Goal: Task Accomplishment & Management: Use online tool/utility

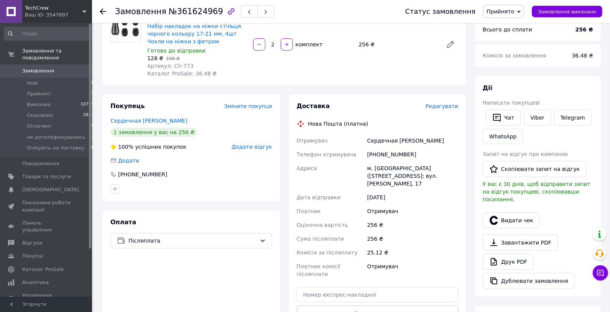
scroll to position [154, 0]
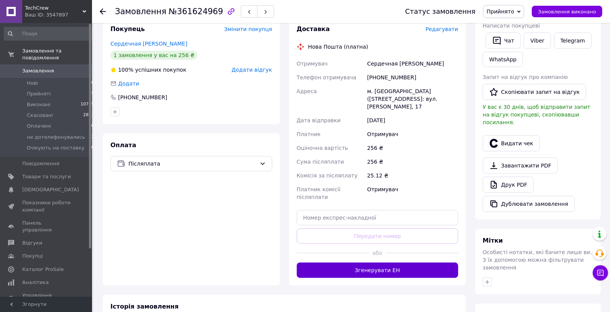
click at [397, 271] on button "Згенерувати ЕН" at bounding box center [378, 270] width 162 height 15
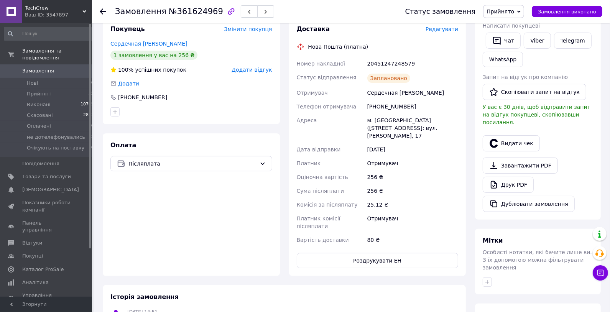
click at [395, 65] on div "20451247248579" at bounding box center [413, 64] width 94 height 14
copy div "20451247248579"
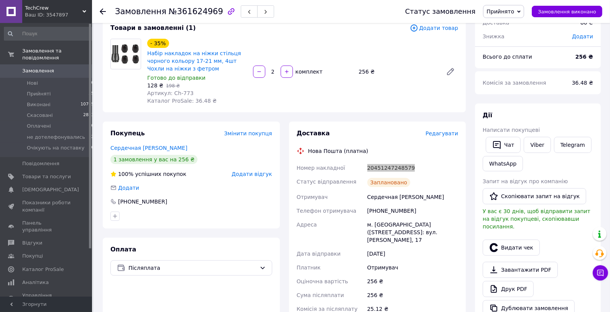
scroll to position [19, 0]
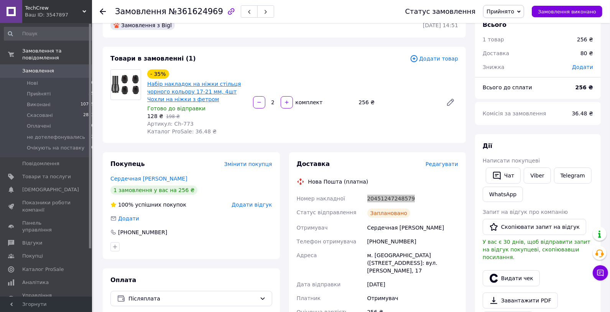
drag, startPoint x: 516, startPoint y: 305, endPoint x: 193, endPoint y: 93, distance: 386.4
click at [190, 15] on span "№361624969" at bounding box center [196, 11] width 54 height 9
copy span "361624969"
click at [388, 230] on div "Сердечная Оксана" at bounding box center [413, 228] width 94 height 14
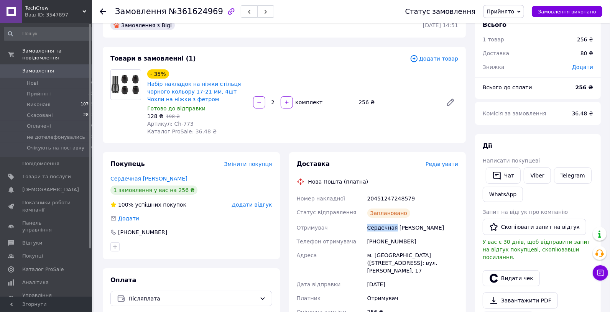
click at [388, 230] on div "Сердечная Оксана" at bounding box center [413, 228] width 94 height 14
click at [396, 241] on div "+380977751395" at bounding box center [413, 242] width 94 height 14
copy div "380977751395"
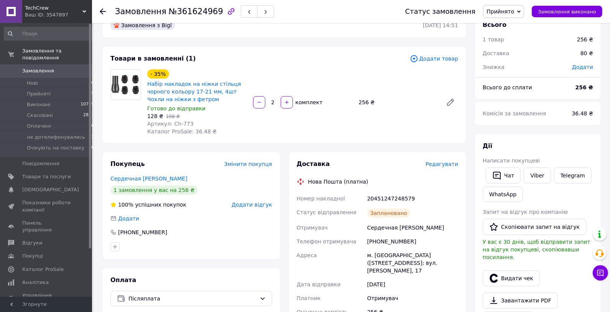
click at [388, 199] on div "20451247248579" at bounding box center [413, 199] width 94 height 14
copy div "20451247248579"
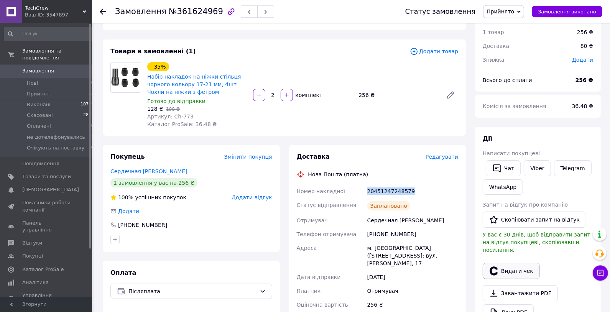
scroll to position [32, 0]
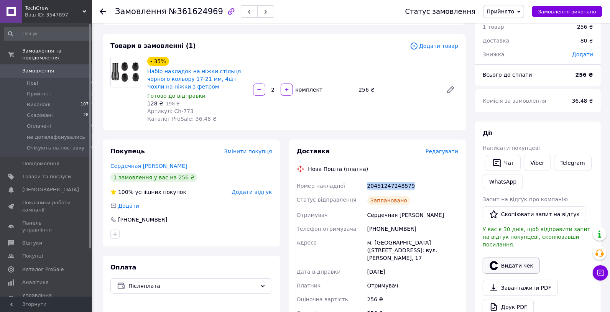
click at [514, 258] on button "Видати чек" at bounding box center [511, 266] width 57 height 16
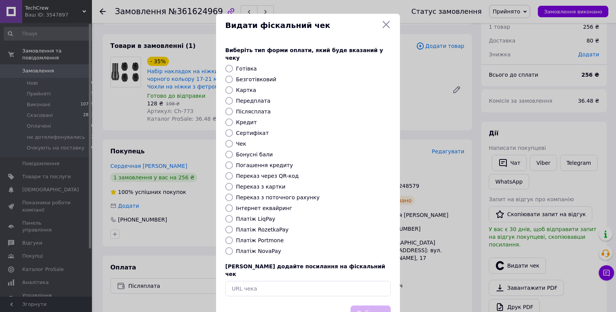
click at [227, 247] on input "Платіж NovaPay" at bounding box center [229, 251] width 8 height 8
radio input "true"
click at [378, 305] on button "Вибрати" at bounding box center [371, 313] width 40 height 16
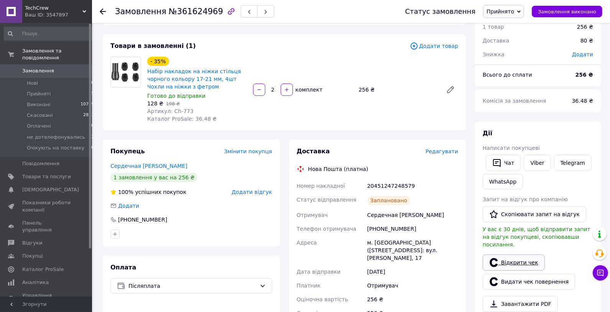
click at [528, 255] on link "Відкрити чек" at bounding box center [514, 263] width 62 height 16
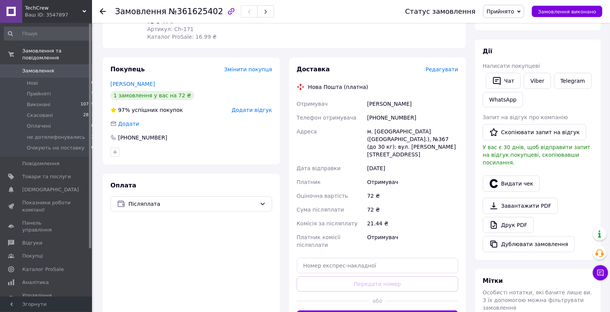
scroll to position [115, 0]
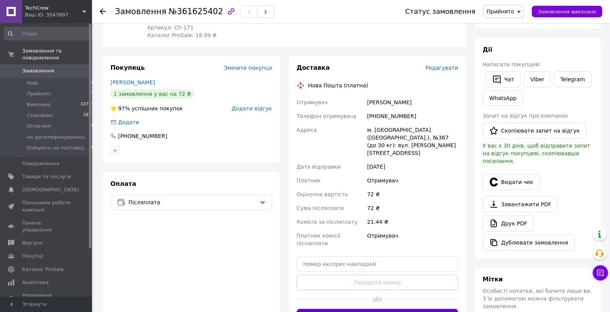
click at [386, 309] on button "Згенерувати ЕН" at bounding box center [378, 316] width 162 height 15
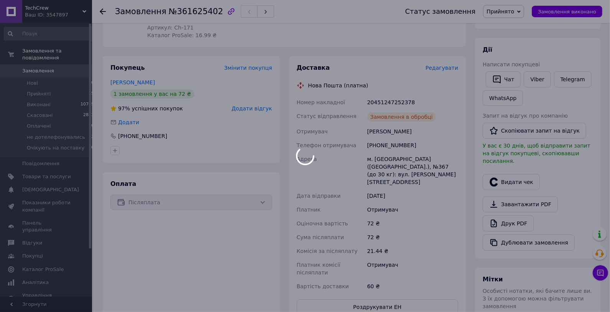
click at [385, 103] on div at bounding box center [305, 156] width 610 height 312
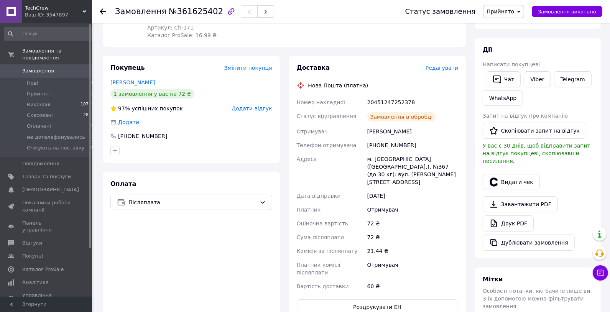
click at [399, 102] on div "20451247252378" at bounding box center [413, 102] width 94 height 14
copy div "20451247252378"
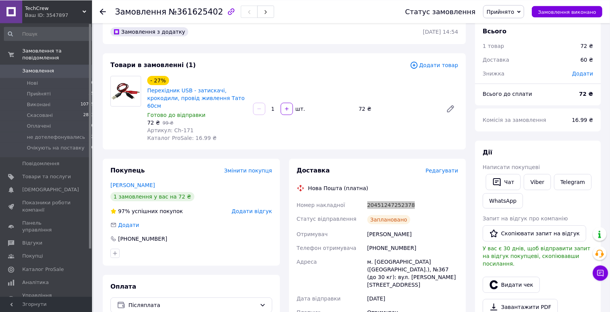
scroll to position [0, 0]
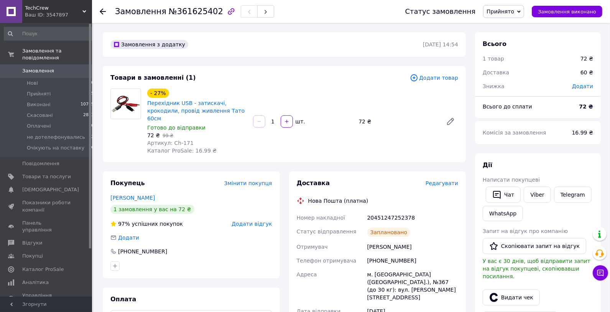
click at [195, 16] on span "№361625402" at bounding box center [196, 11] width 54 height 9
copy span "361625402"
click at [392, 247] on div "Скворцов Сергій" at bounding box center [413, 247] width 94 height 14
click at [391, 247] on div "Скворцов Сергій" at bounding box center [413, 247] width 94 height 14
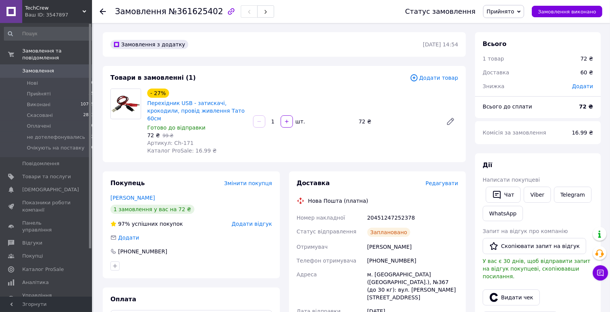
click at [391, 247] on div "Скворцов Сергій" at bounding box center [413, 247] width 94 height 14
click at [392, 259] on div "[PHONE_NUMBER]" at bounding box center [413, 261] width 94 height 14
copy div "380987957686"
click at [374, 217] on div "20451247252378" at bounding box center [413, 218] width 94 height 14
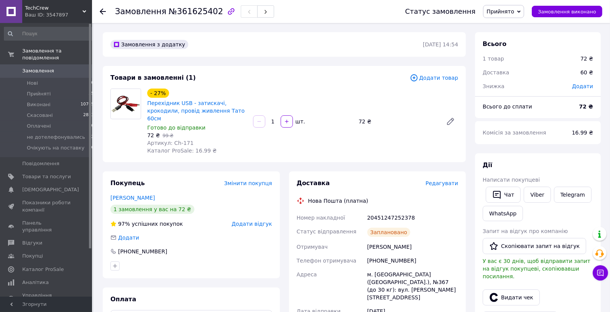
click at [381, 220] on div "20451247252378" at bounding box center [413, 218] width 94 height 14
copy div "20451247252378"
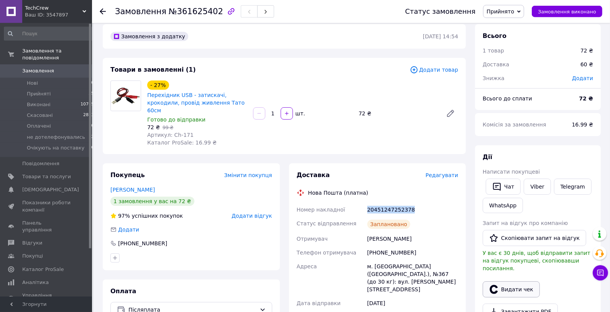
scroll to position [32, 0]
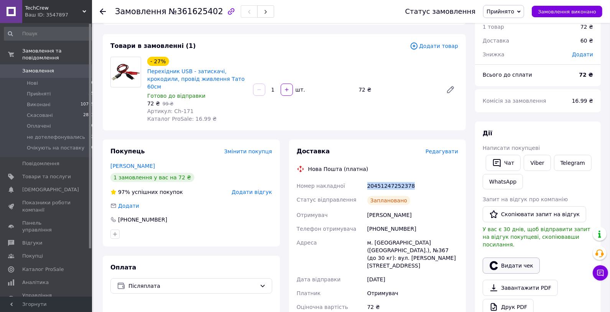
click at [514, 258] on button "Видати чек" at bounding box center [511, 266] width 57 height 16
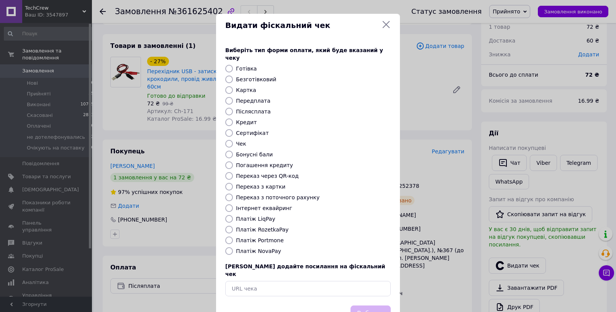
click at [227, 247] on input "Платіж NovaPay" at bounding box center [229, 251] width 8 height 8
radio input "true"
click at [366, 305] on button "Вибрати" at bounding box center [371, 313] width 40 height 16
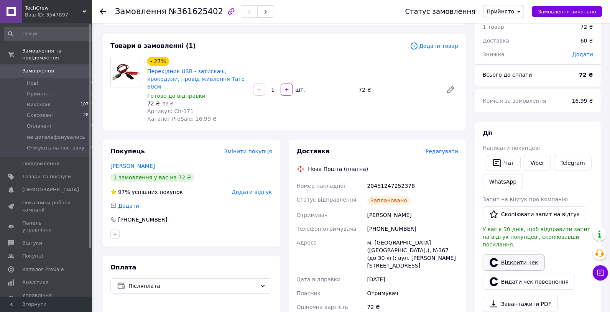
click at [526, 256] on link "Відкрити чек" at bounding box center [514, 263] width 62 height 16
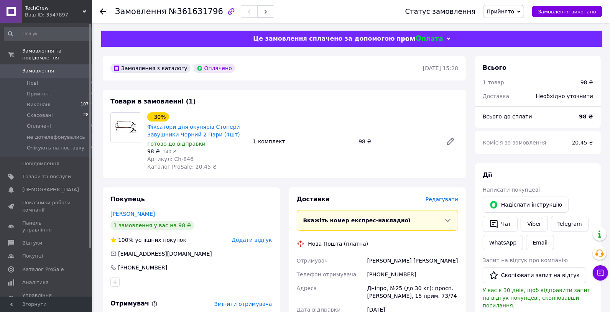
scroll to position [122, 0]
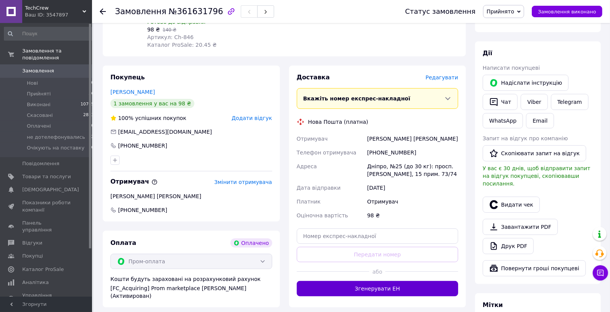
click at [400, 293] on button "Згенерувати ЕН" at bounding box center [378, 288] width 162 height 15
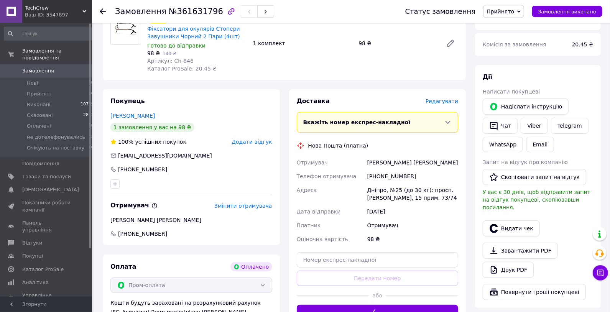
scroll to position [96, 0]
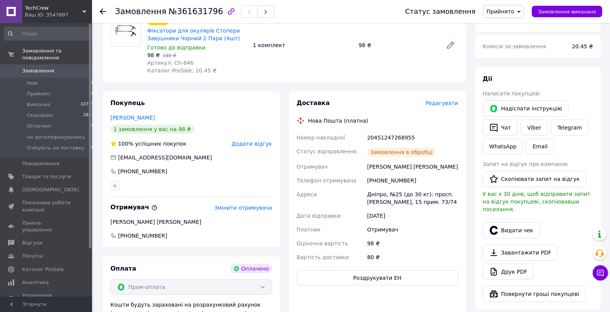
click at [388, 137] on div "20451247268955" at bounding box center [413, 138] width 94 height 14
copy div "20451247268955"
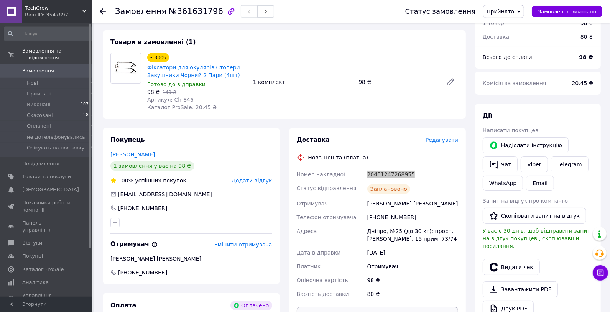
scroll to position [26, 0]
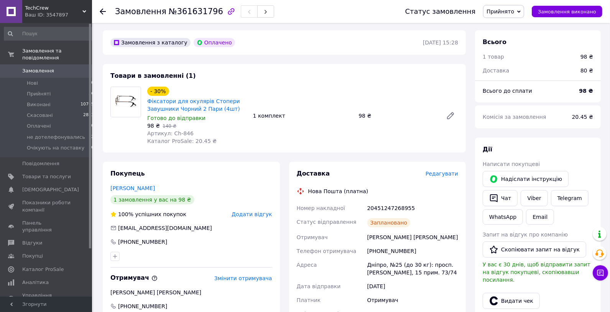
click at [197, 11] on span "№361631796" at bounding box center [196, 11] width 54 height 9
copy span "361631796"
click at [381, 240] on div "[PERSON_NAME] [PERSON_NAME]" at bounding box center [413, 237] width 94 height 14
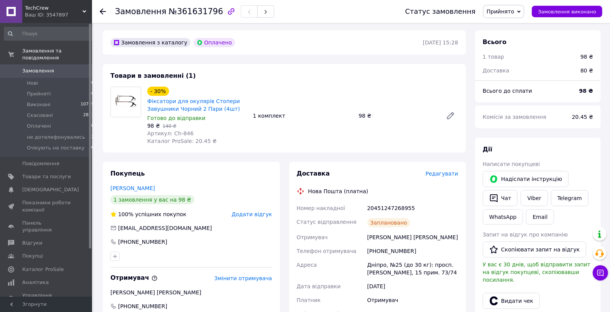
click at [381, 240] on div "[PERSON_NAME] [PERSON_NAME]" at bounding box center [413, 237] width 94 height 14
click at [400, 253] on div "[PHONE_NUMBER]" at bounding box center [413, 251] width 94 height 14
copy div "380663607256"
click at [388, 208] on div "20451247268955" at bounding box center [413, 208] width 94 height 14
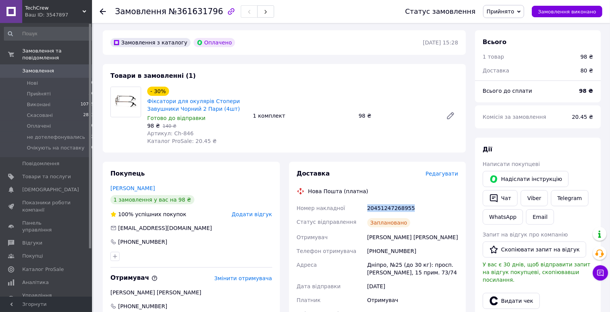
click at [388, 208] on div "20451247268955" at bounding box center [413, 208] width 94 height 14
copy div "20451247268955"
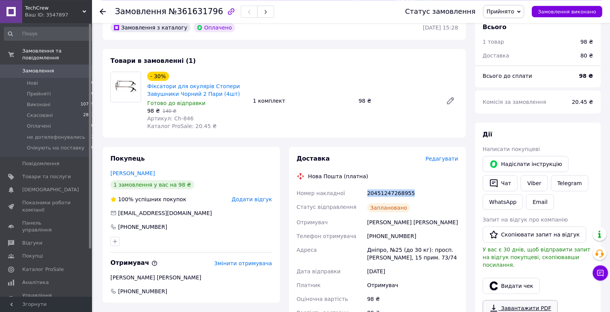
scroll to position [57, 0]
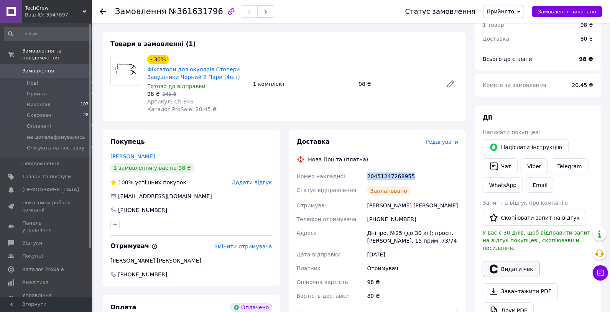
click at [515, 264] on button "Видати чек" at bounding box center [511, 269] width 57 height 16
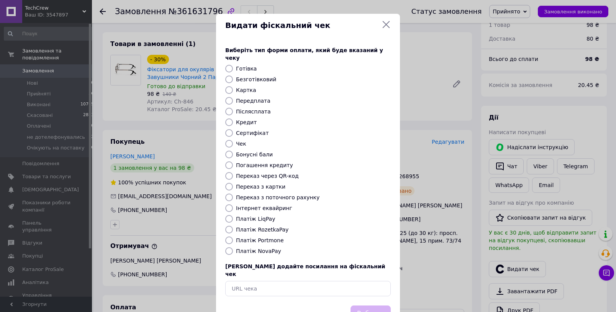
click at [227, 226] on input "Платіж RozetkaPay" at bounding box center [229, 230] width 8 height 8
radio input "true"
click at [366, 305] on button "Вибрати" at bounding box center [371, 313] width 40 height 16
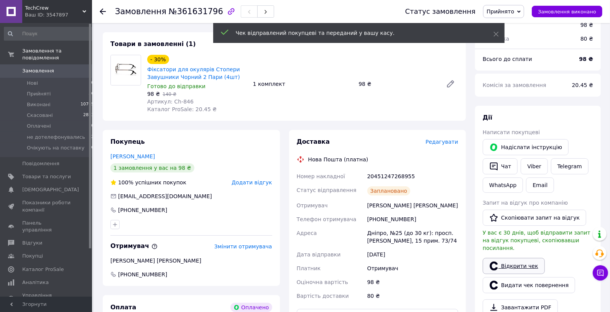
click at [517, 260] on link "Відкрити чек" at bounding box center [514, 266] width 62 height 16
